Goal: Find specific page/section: Find specific page/section

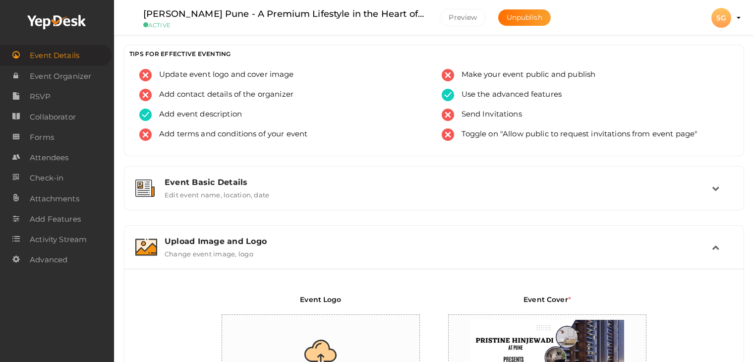
click at [720, 17] on div "SG" at bounding box center [721, 18] width 20 height 20
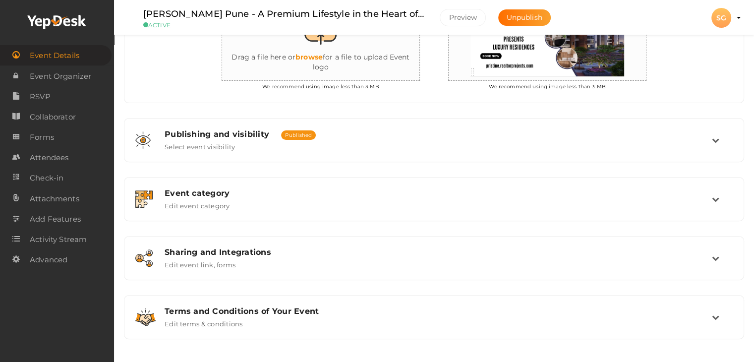
scroll to position [213, 0]
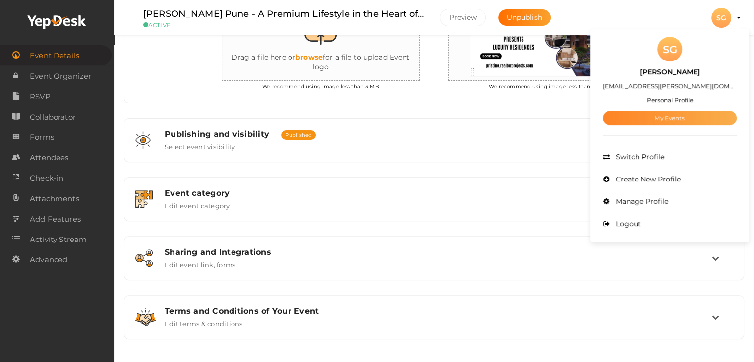
click at [667, 123] on link "My Events" at bounding box center [670, 118] width 134 height 15
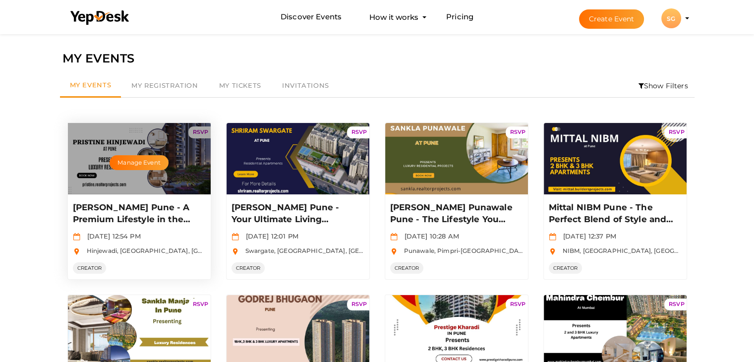
click at [98, 209] on p "[PERSON_NAME] Pune - A Premium Lifestyle in the Heart of the IT Hub" at bounding box center [138, 214] width 130 height 24
